Goal: Task Accomplishment & Management: Manage account settings

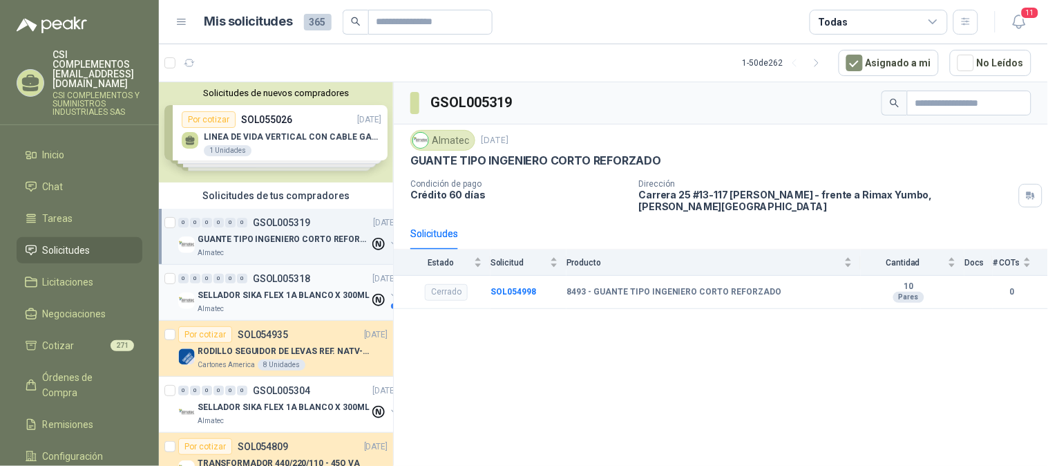
click at [209, 307] on p "Almatec" at bounding box center [211, 308] width 26 height 11
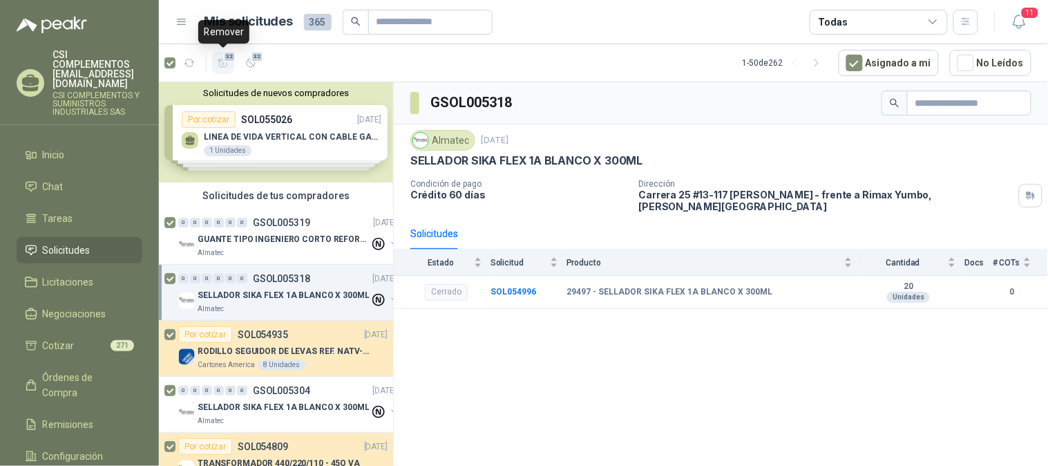
click at [216, 64] on button "32" at bounding box center [223, 63] width 22 height 22
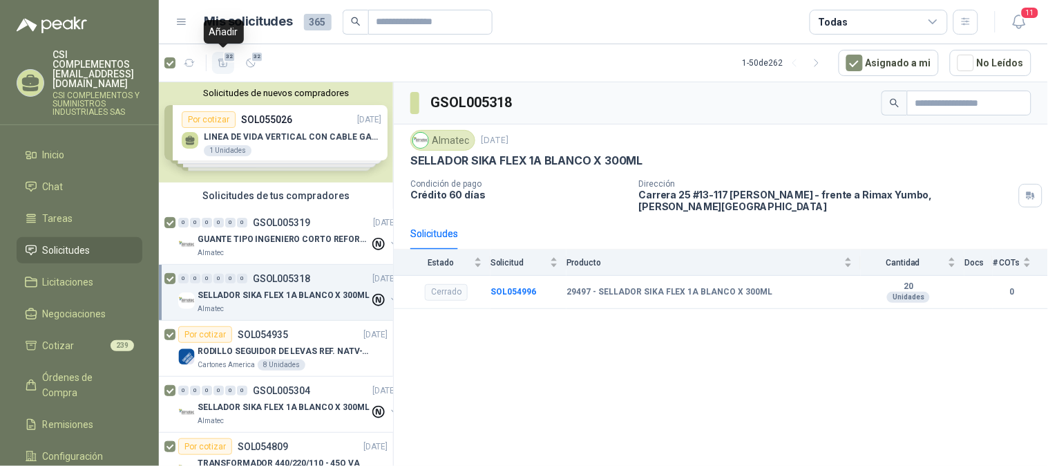
click at [224, 64] on icon "button" at bounding box center [223, 63] width 10 height 8
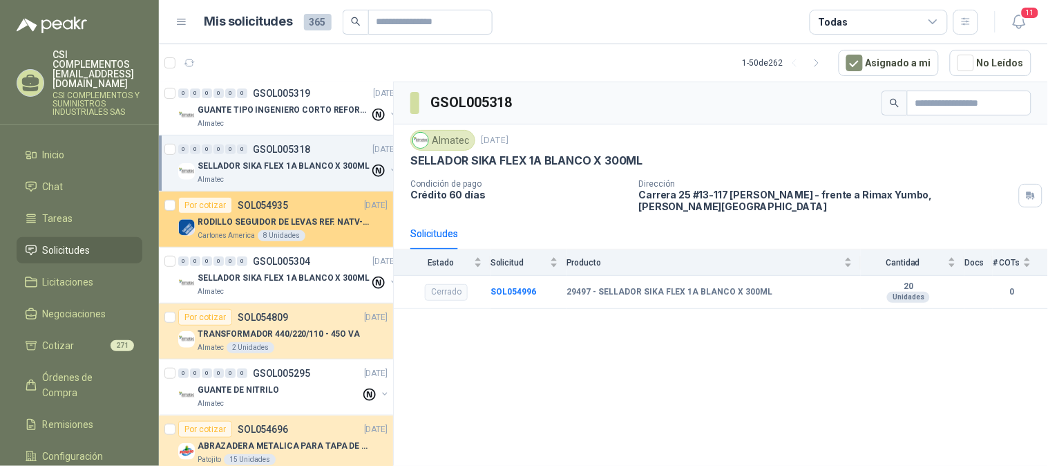
scroll to position [153, 0]
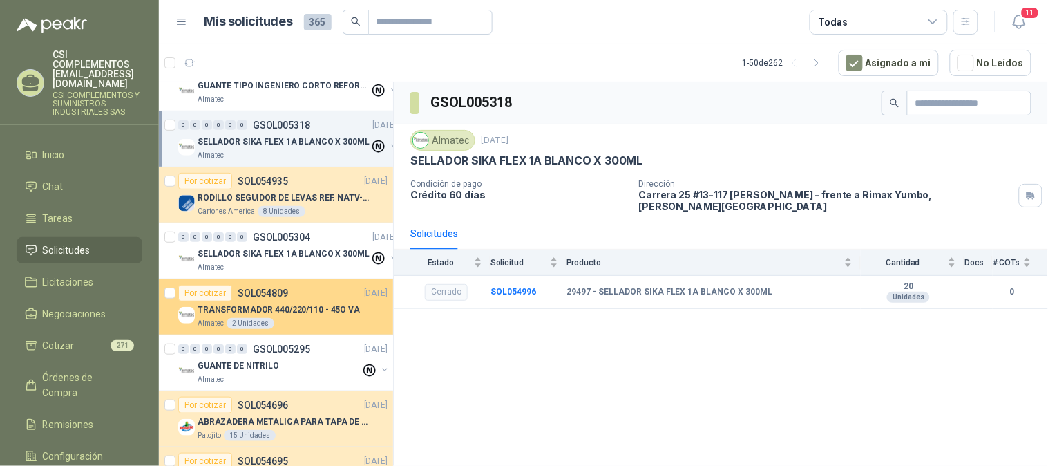
click at [240, 289] on p "SOL054809" at bounding box center [263, 293] width 50 height 10
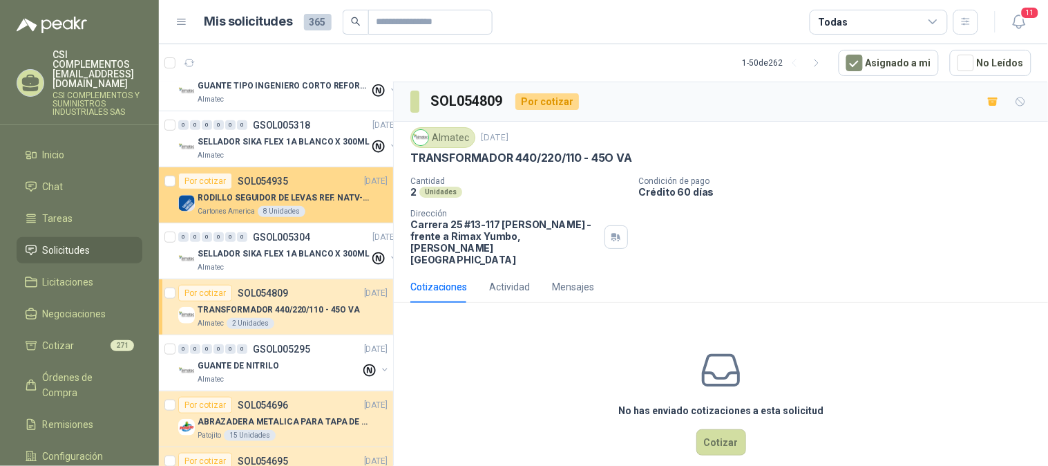
click at [250, 189] on div "RODILLO SEGUIDOR DE LEVAS REF. NATV-17-PPA [PERSON_NAME]" at bounding box center [293, 197] width 190 height 17
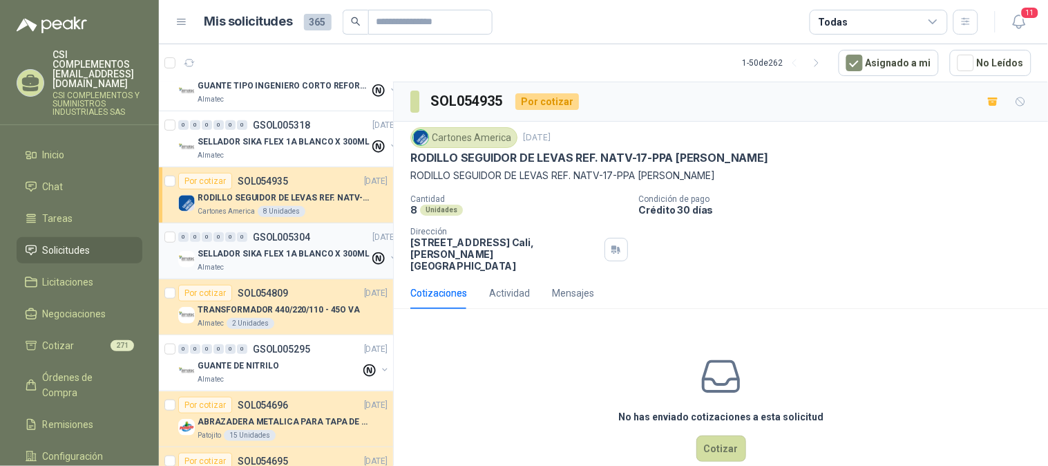
click at [271, 256] on p "SELLADOR SIKA FLEX 1A BLANCO X 300ML" at bounding box center [284, 253] width 172 height 13
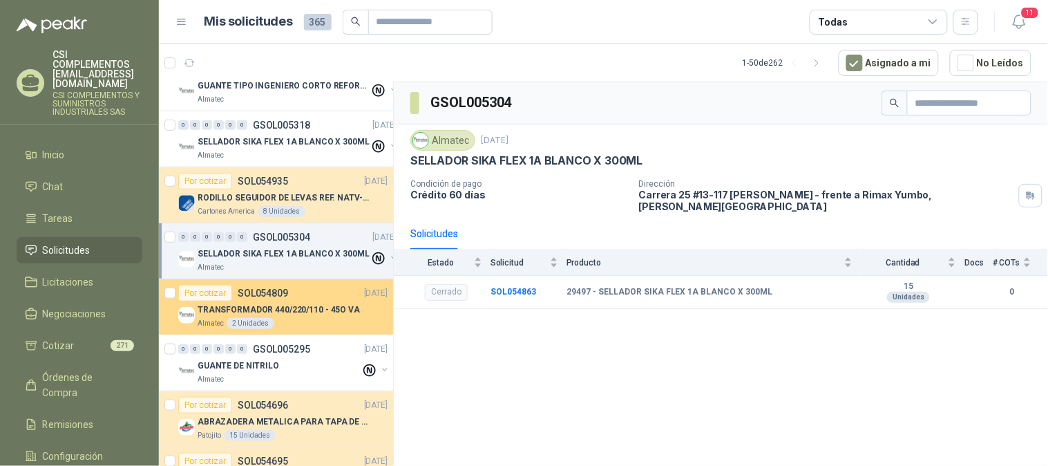
click at [267, 303] on p "TRANSFORMADOR 440/220/110 - 45O VA" at bounding box center [279, 309] width 162 height 13
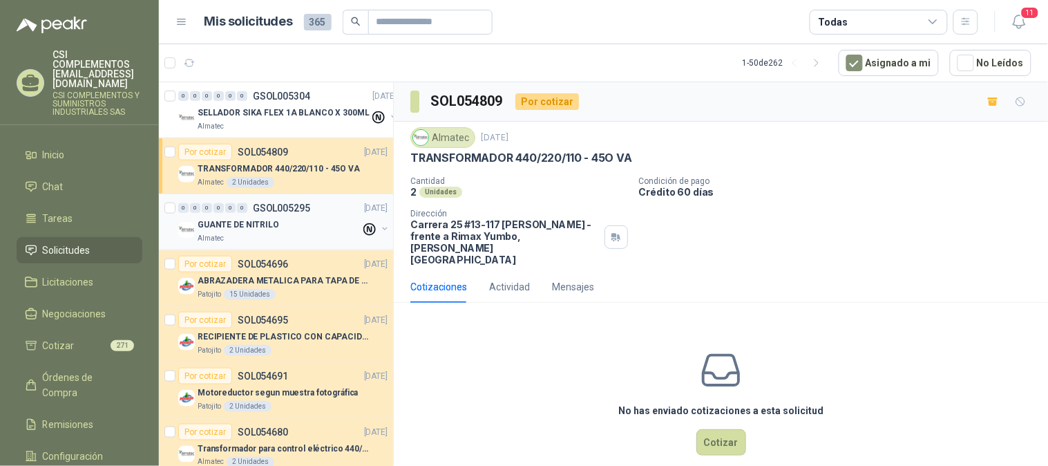
scroll to position [307, 0]
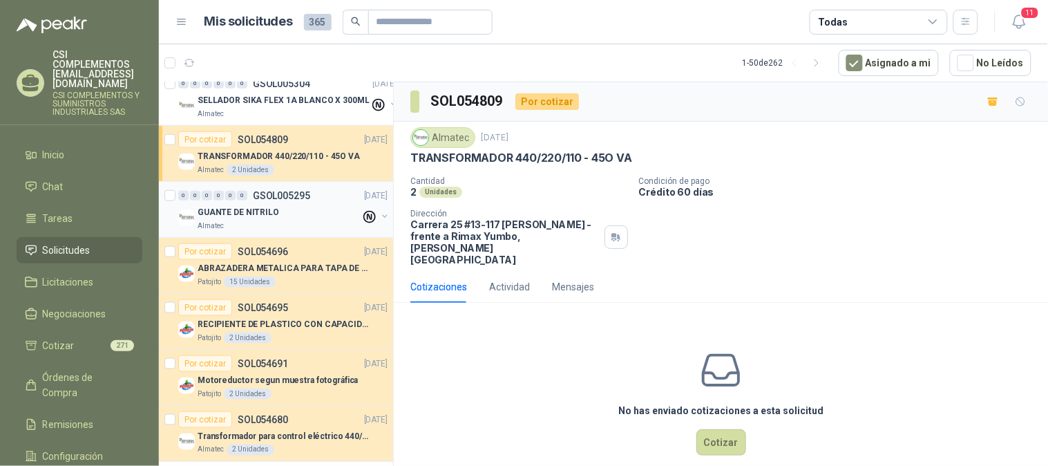
click at [269, 215] on p "GUANTE DE NITRILO" at bounding box center [239, 212] width 82 height 13
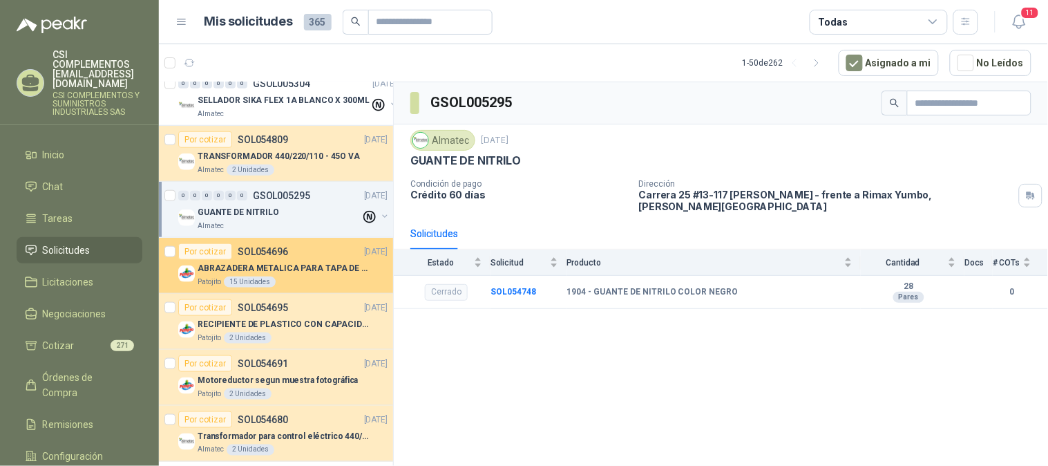
click at [245, 251] on p "SOL054696" at bounding box center [263, 252] width 50 height 10
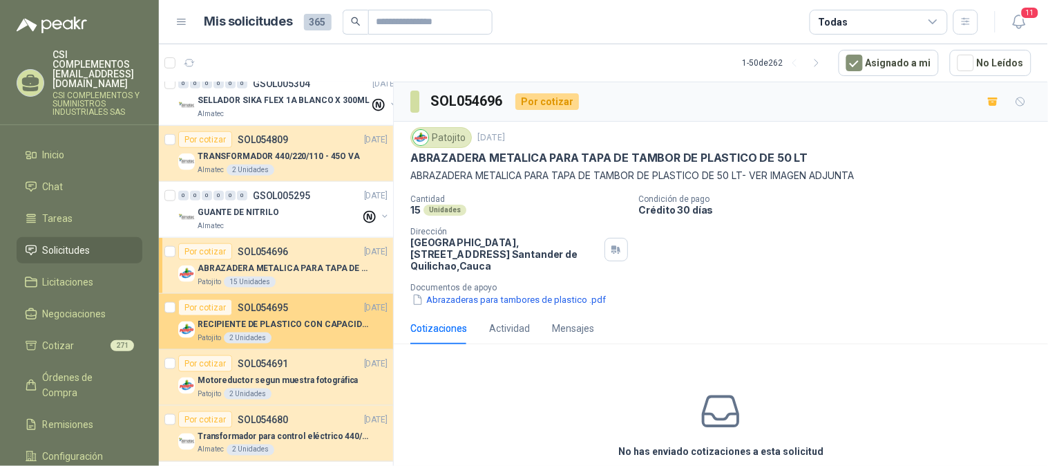
click at [295, 313] on div "Por cotizar SOL054695 [DATE]" at bounding box center [282, 307] width 209 height 17
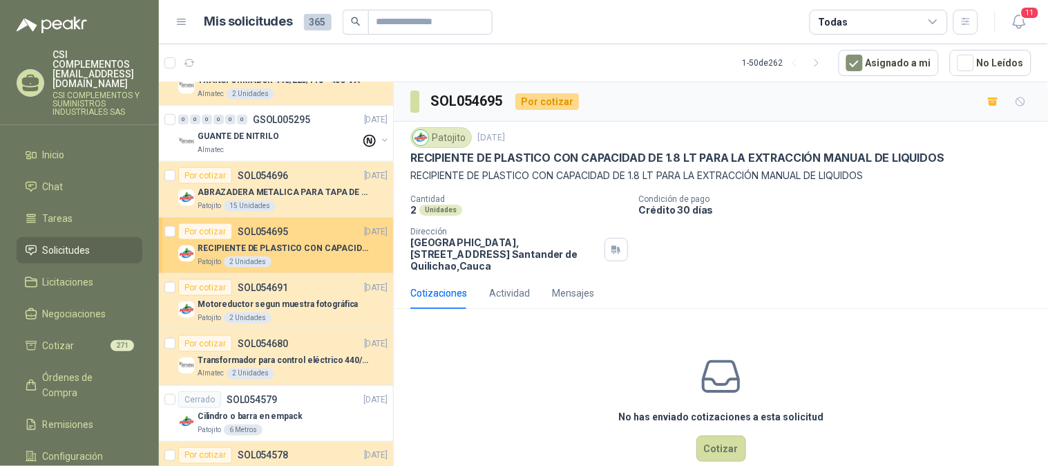
scroll to position [383, 0]
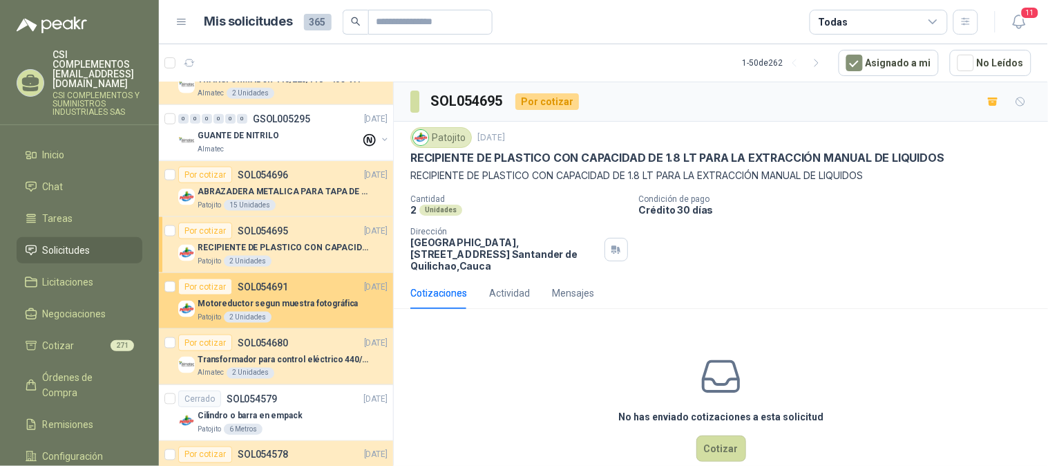
click at [272, 287] on p "SOL054691" at bounding box center [263, 287] width 50 height 10
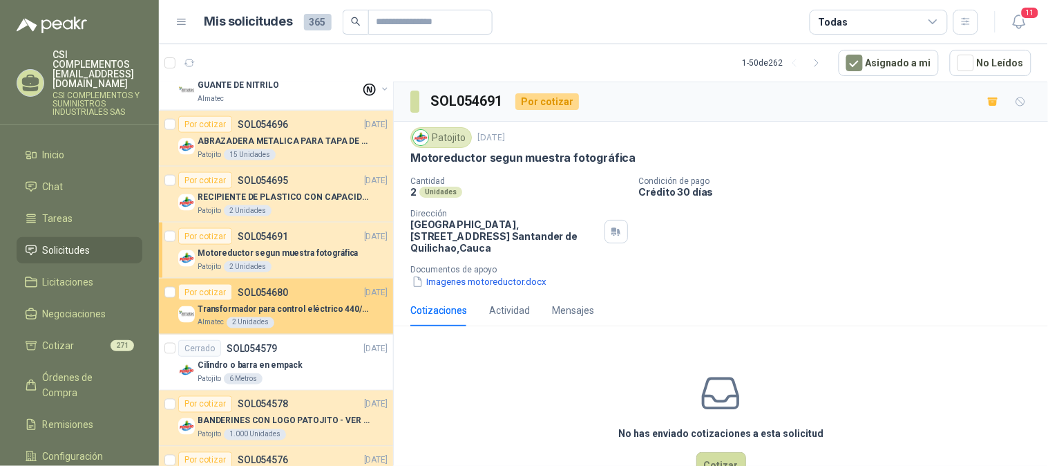
scroll to position [460, 0]
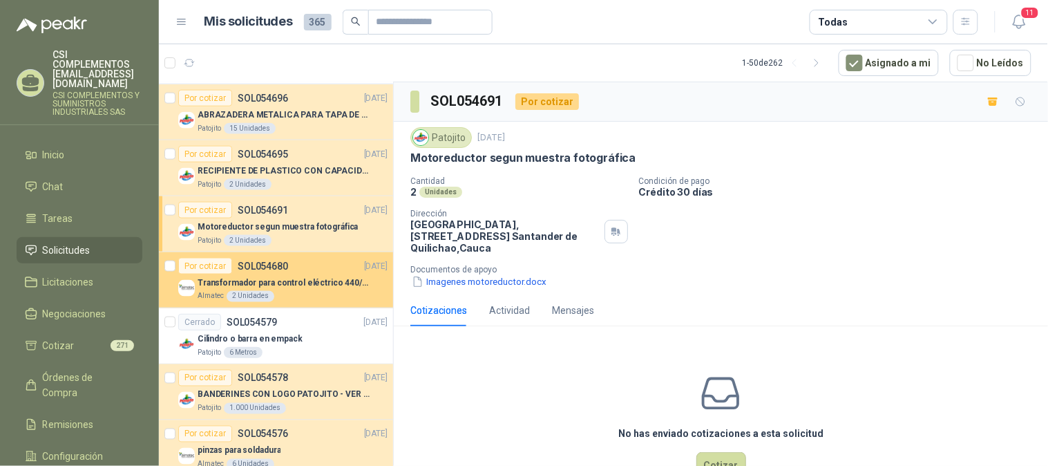
click at [299, 285] on p "Transformador para control eléctrico 440/220/110 - 45O VA." at bounding box center [284, 282] width 172 height 13
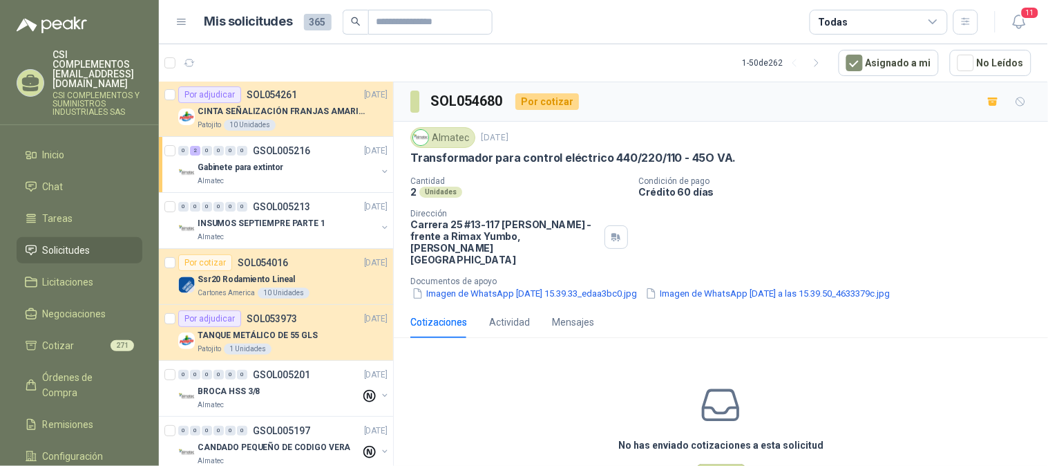
scroll to position [1304, 0]
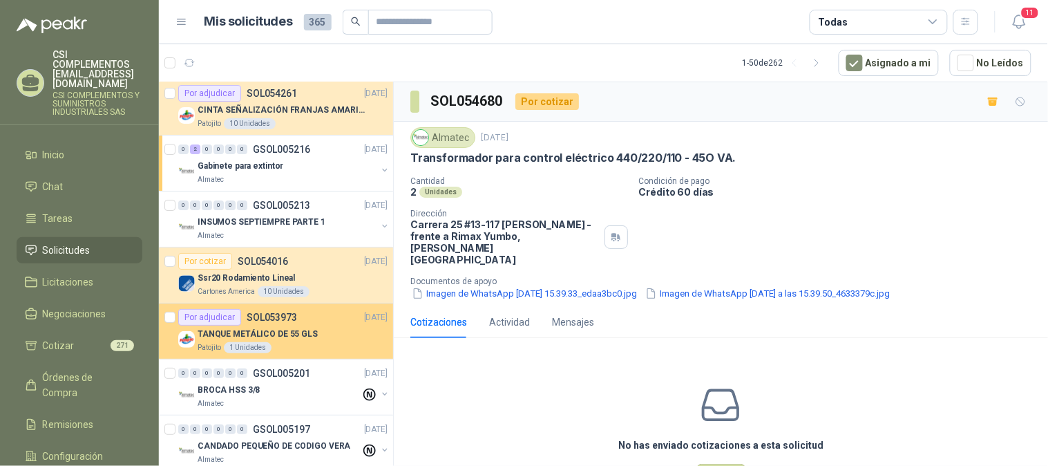
click at [266, 327] on p "TANQUE METÁLICO DE 55 GLS" at bounding box center [258, 333] width 120 height 13
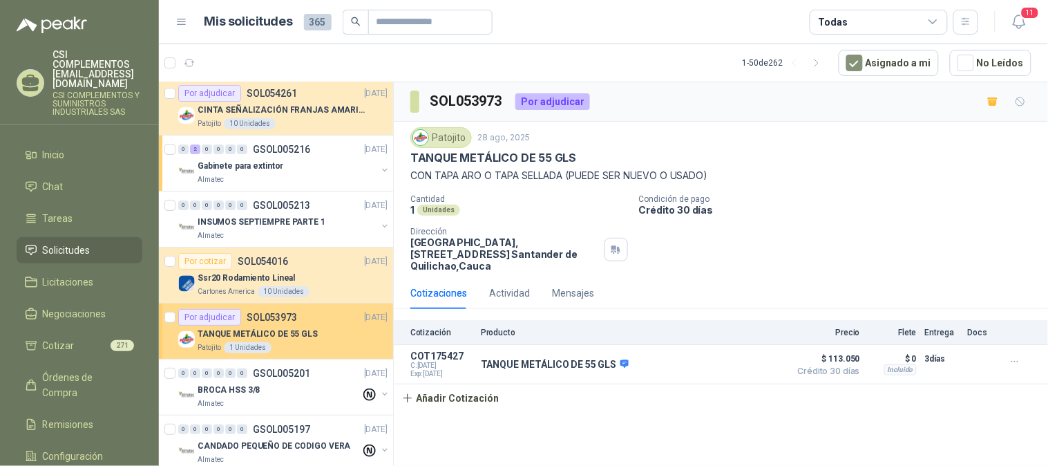
scroll to position [1458, 0]
